Goal: Information Seeking & Learning: Check status

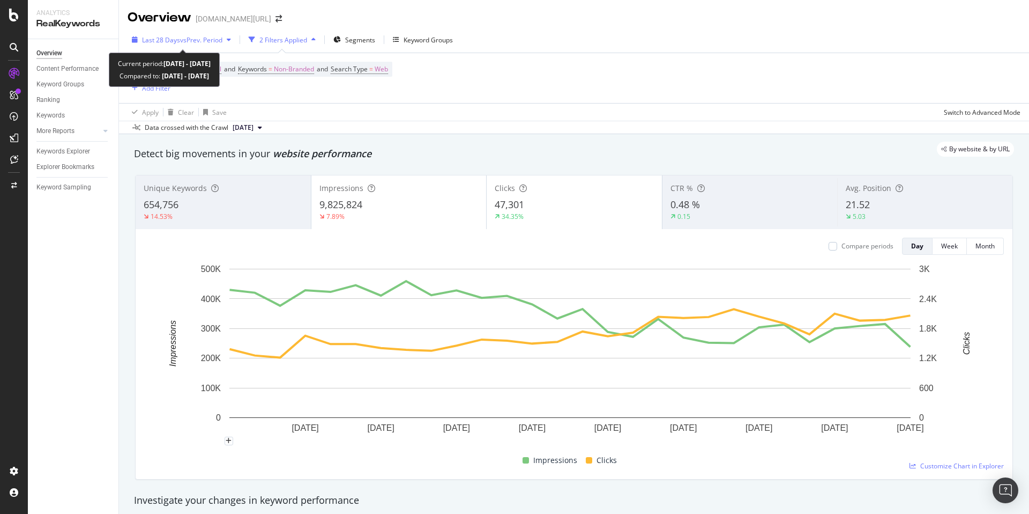
click at [194, 42] on span "vs Prev. Period" at bounding box center [201, 39] width 42 height 9
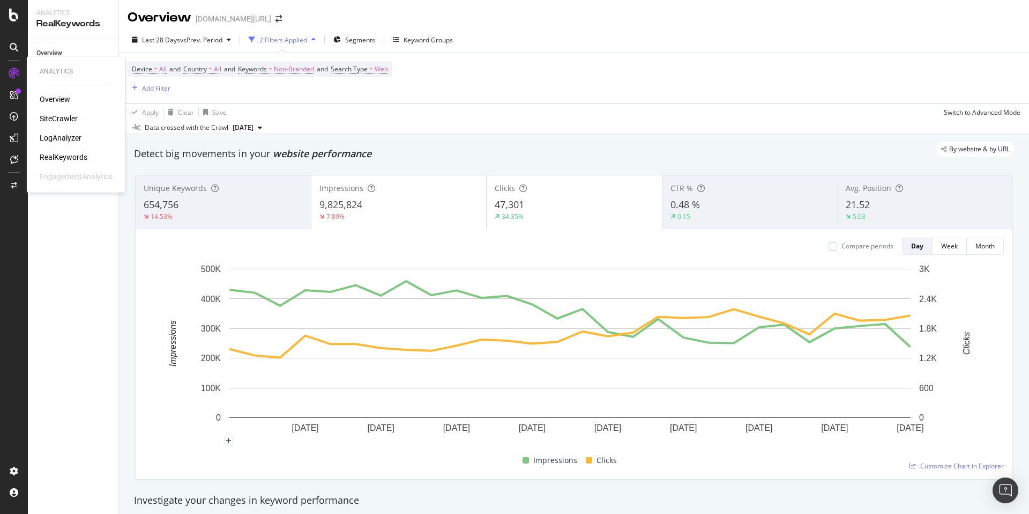
click at [66, 158] on div "RealKeywords" at bounding box center [64, 157] width 48 height 11
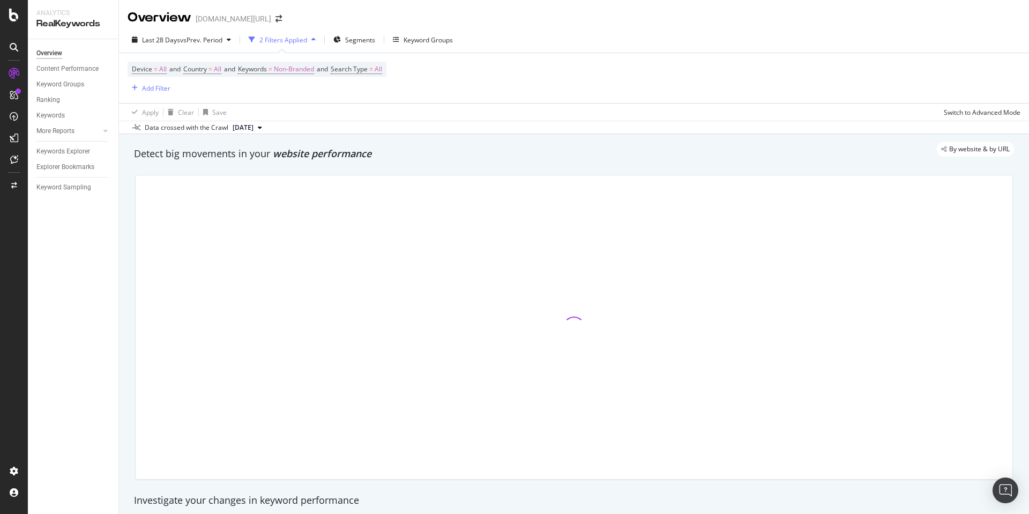
click at [501, 165] on div "Detect big movements in your website performance" at bounding box center [574, 154] width 891 height 25
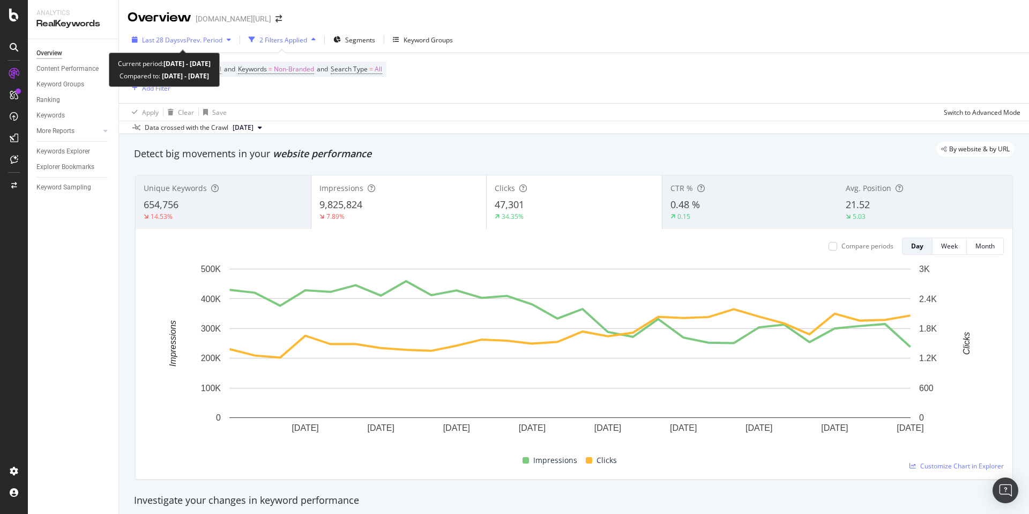
click at [174, 33] on div "Last 28 Days vs Prev. Period" at bounding box center [182, 40] width 108 height 16
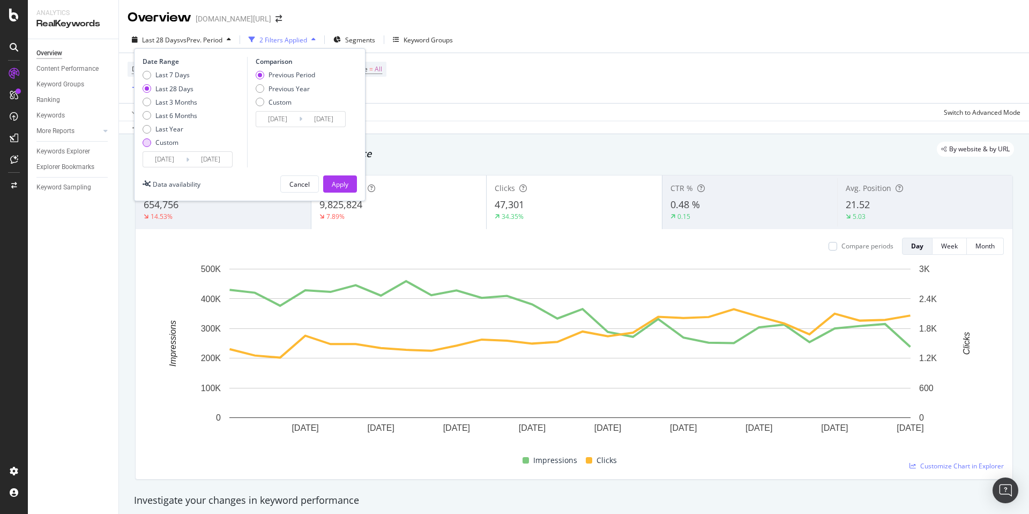
click at [176, 142] on div "Custom" at bounding box center [166, 142] width 23 height 9
click at [195, 161] on input "[DATE]" at bounding box center [210, 159] width 43 height 15
